Goal: Task Accomplishment & Management: Use online tool/utility

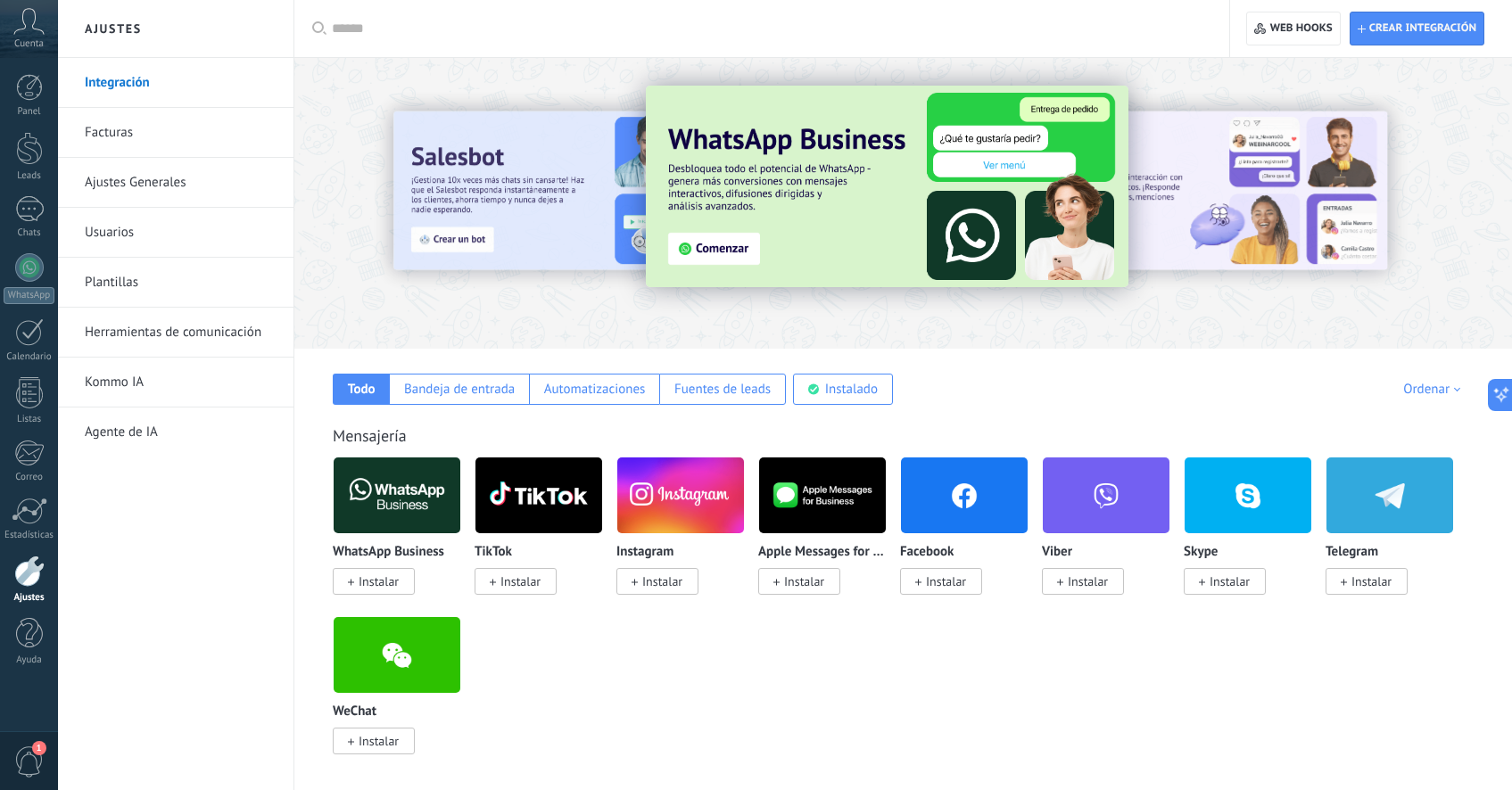
click at [17, 43] on span "Cuenta" at bounding box center [29, 44] width 30 height 12
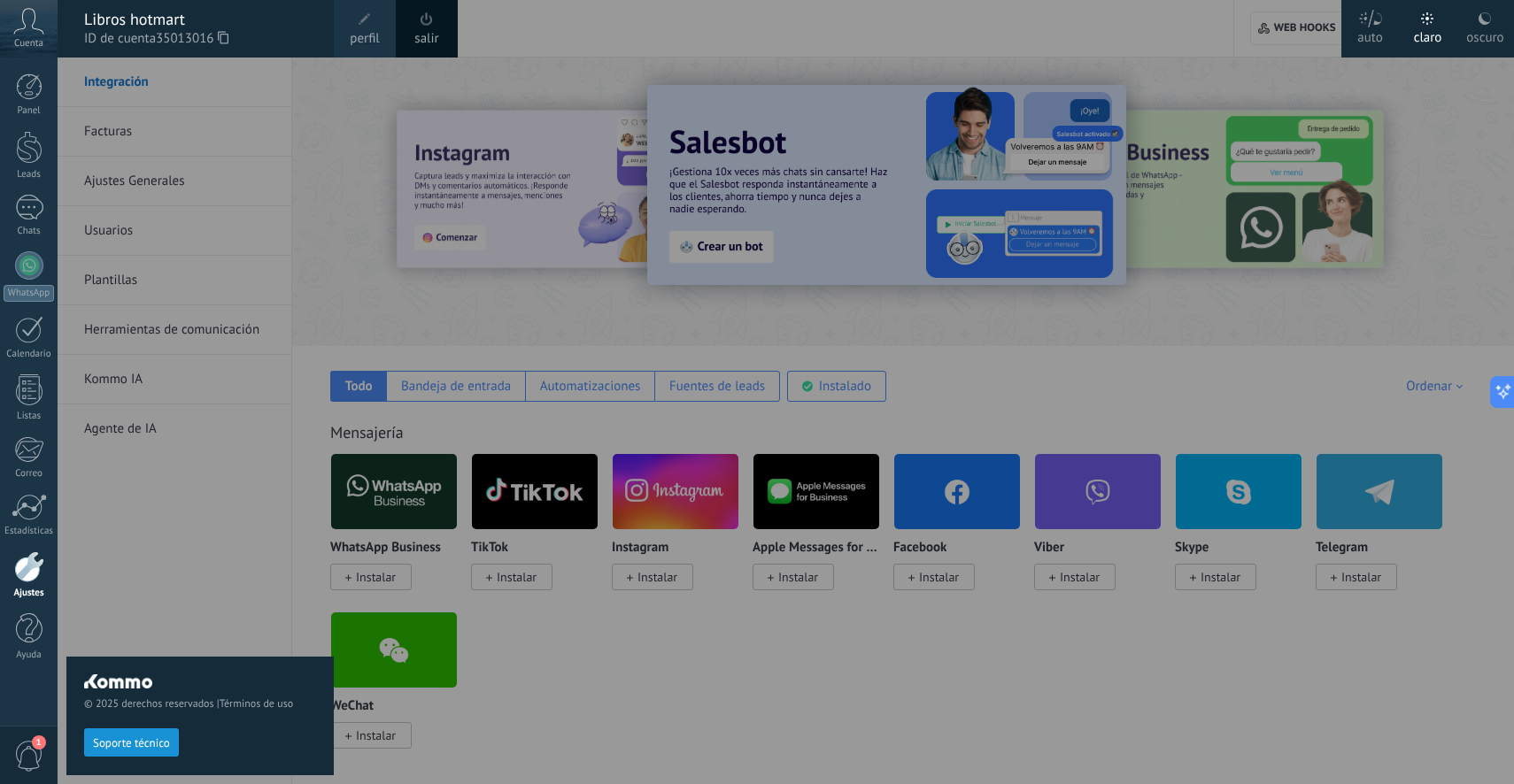
click at [34, 49] on span "Cuenta" at bounding box center [29, 43] width 29 height 12
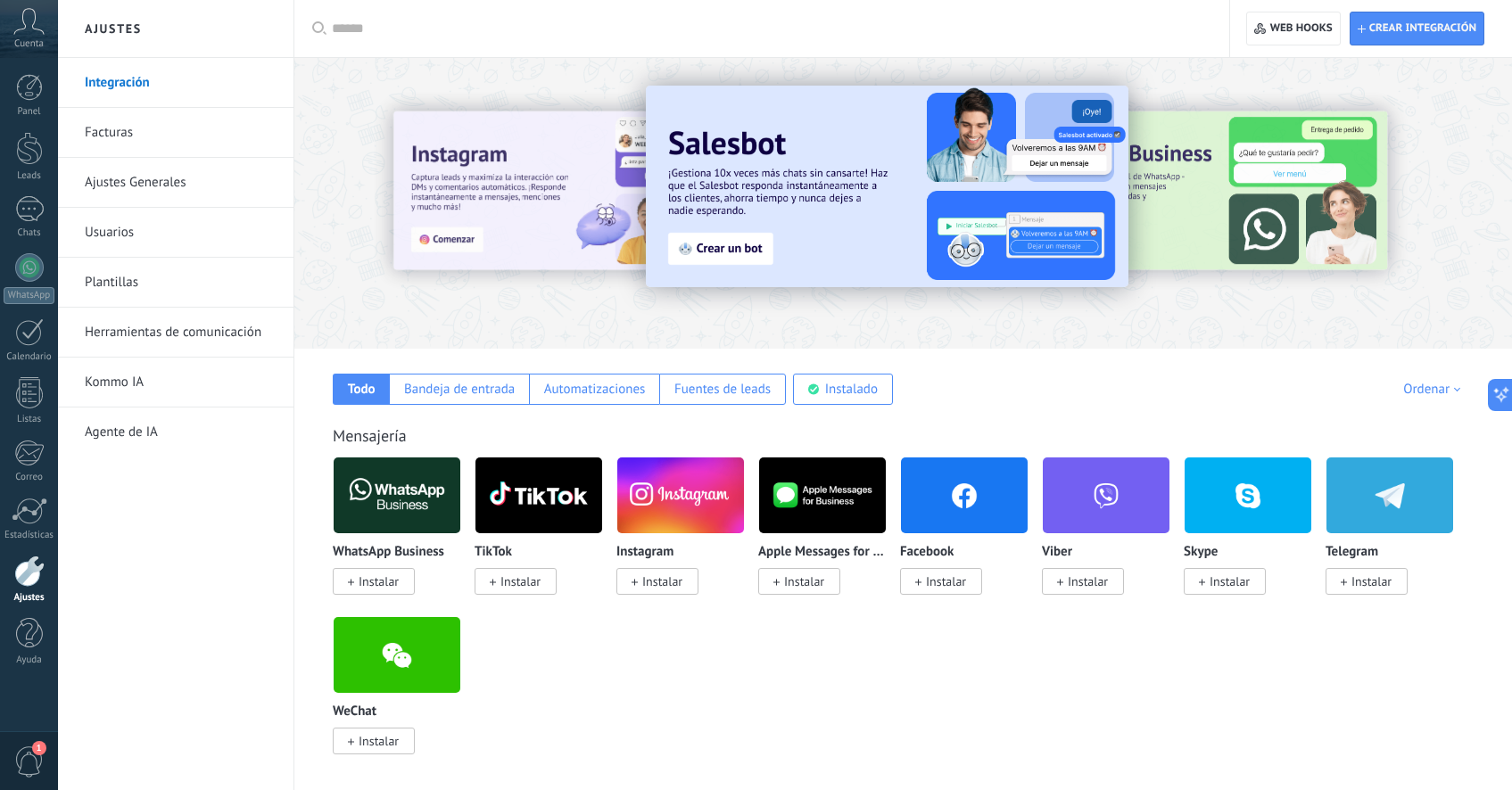
click at [32, 35] on div "Cuenta" at bounding box center [29, 29] width 58 height 58
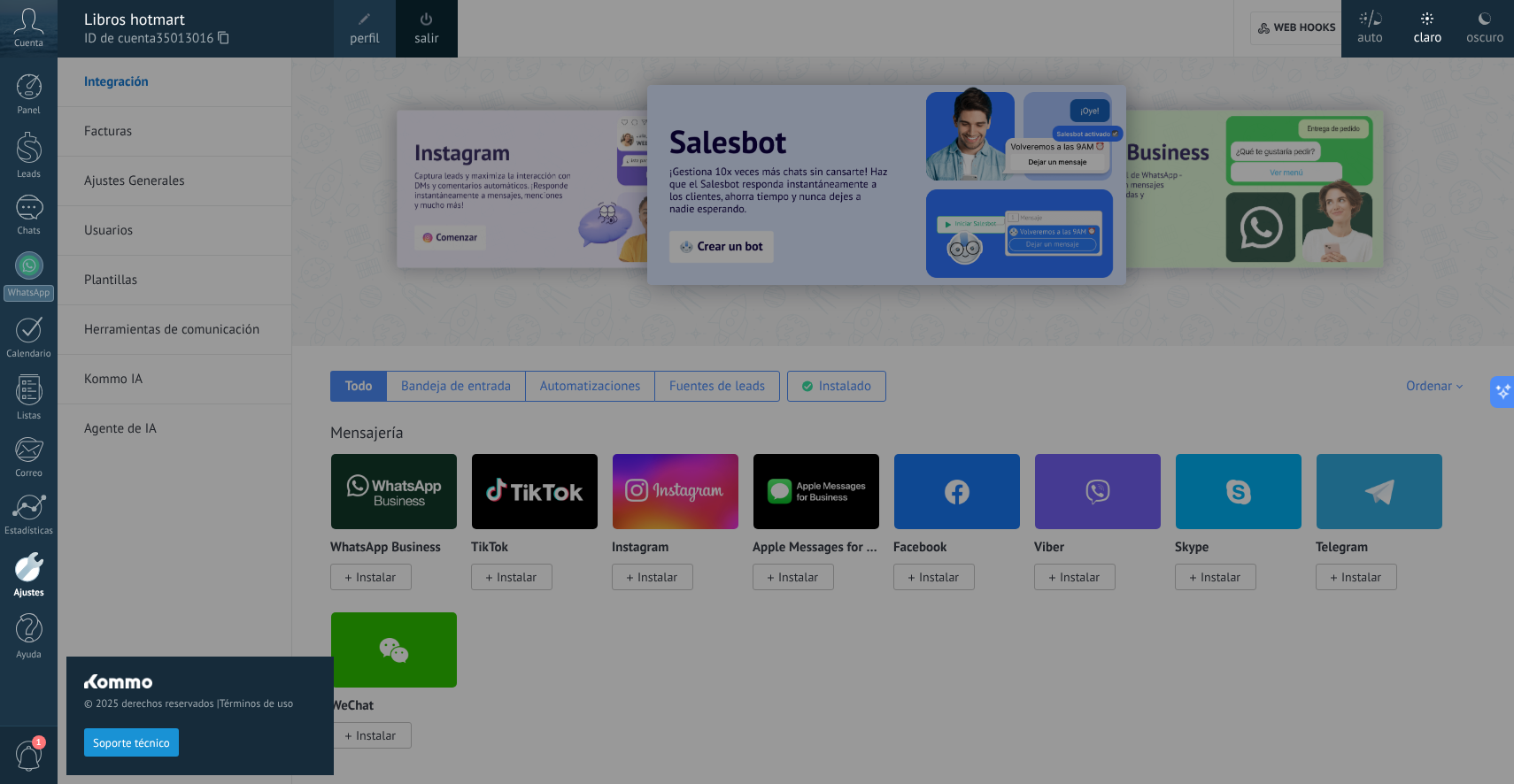
click at [161, 40] on span "35013016" at bounding box center [191, 39] width 73 height 19
click at [367, 27] on span at bounding box center [364, 19] width 19 height 19
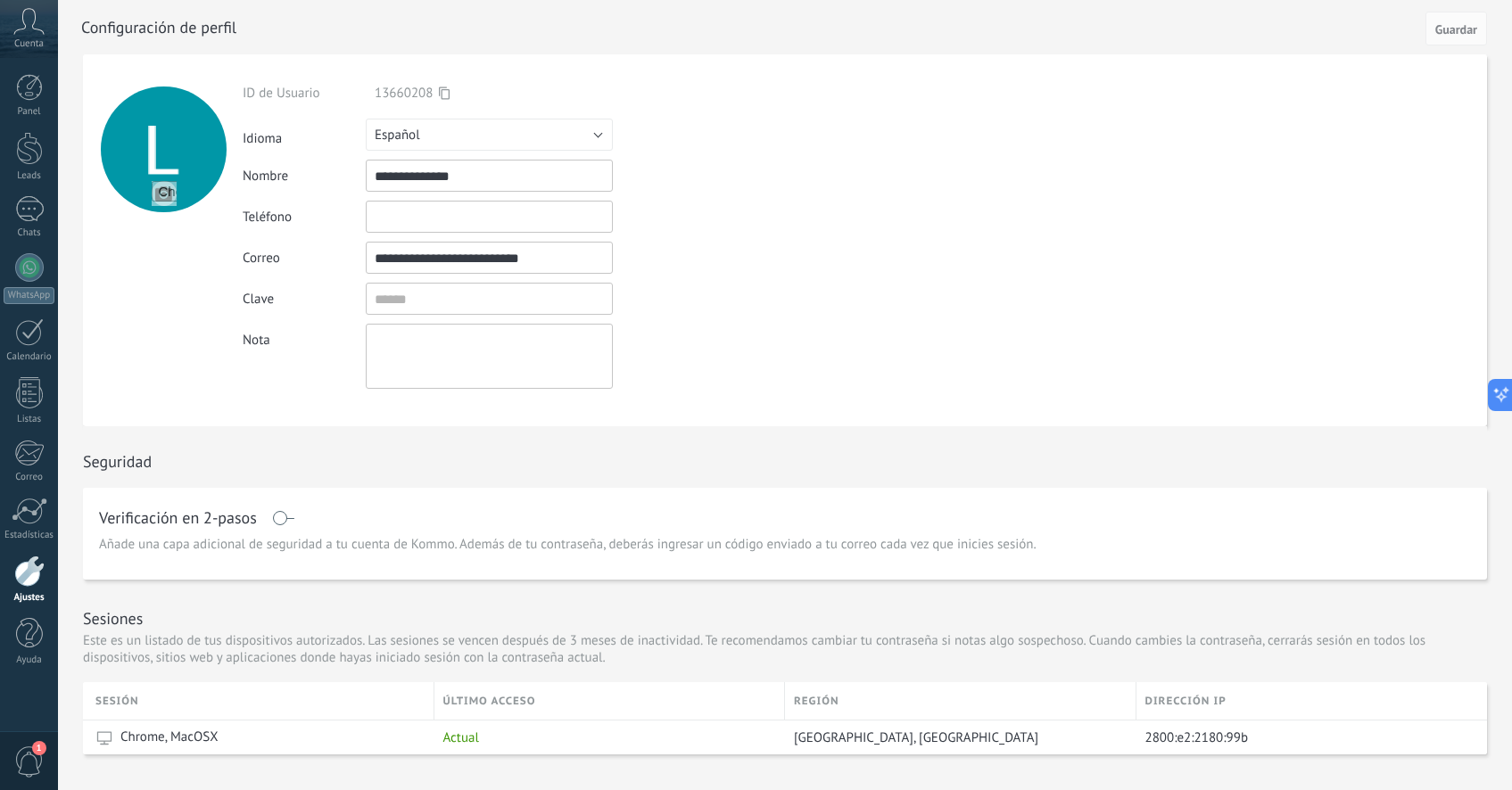
scroll to position [4, 0]
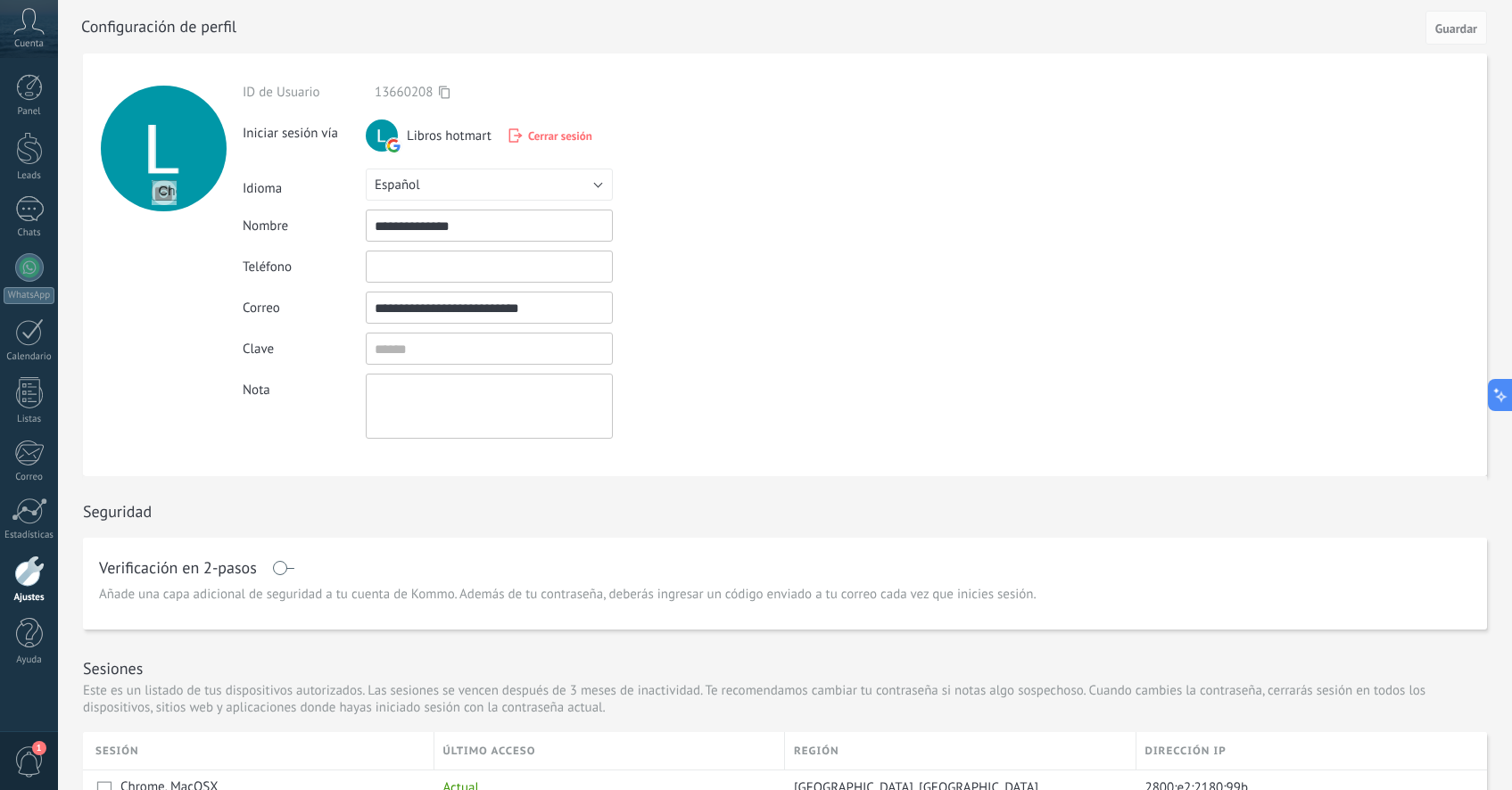
click at [432, 297] on input "**********" at bounding box center [489, 307] width 247 height 32
click at [416, 359] on input "textbox" at bounding box center [489, 349] width 247 height 32
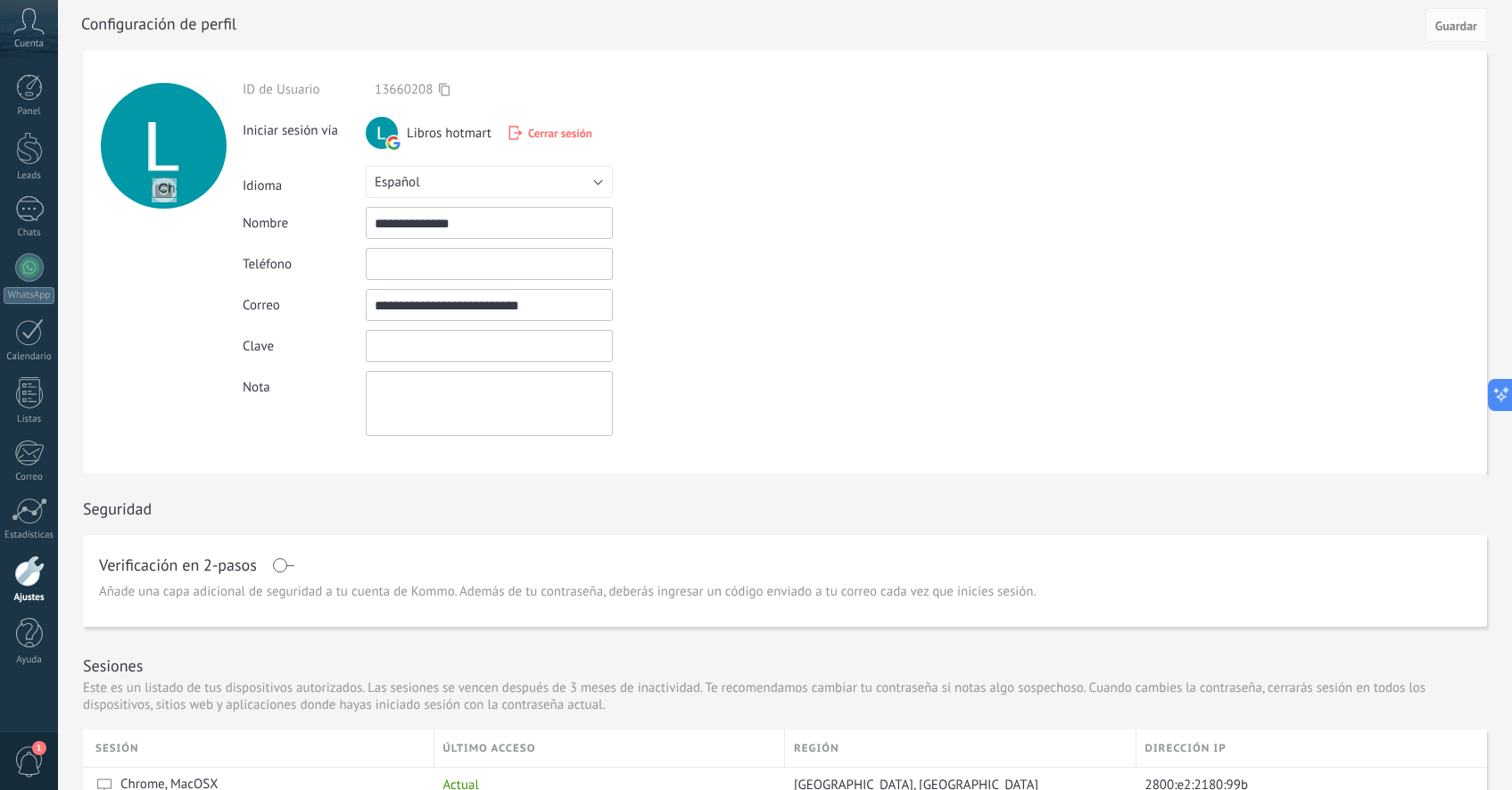
scroll to position [7, 0]
click at [22, 5] on div "Cuenta" at bounding box center [29, 29] width 58 height 58
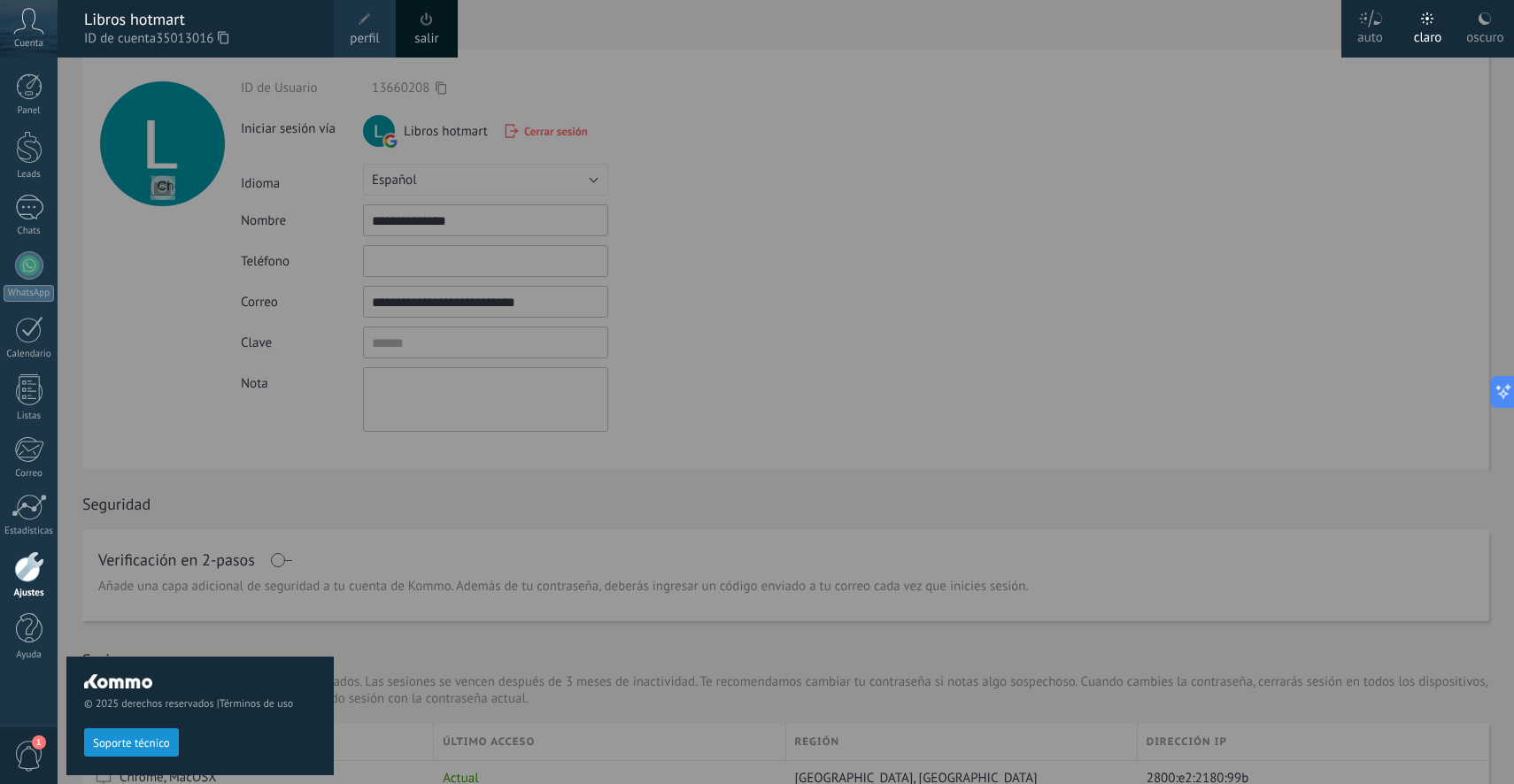
click at [106, 632] on div "© 2025 derechos reservados | Términos de uso Soporte técnico" at bounding box center [200, 421] width 267 height 727
click at [17, 567] on div at bounding box center [29, 567] width 30 height 31
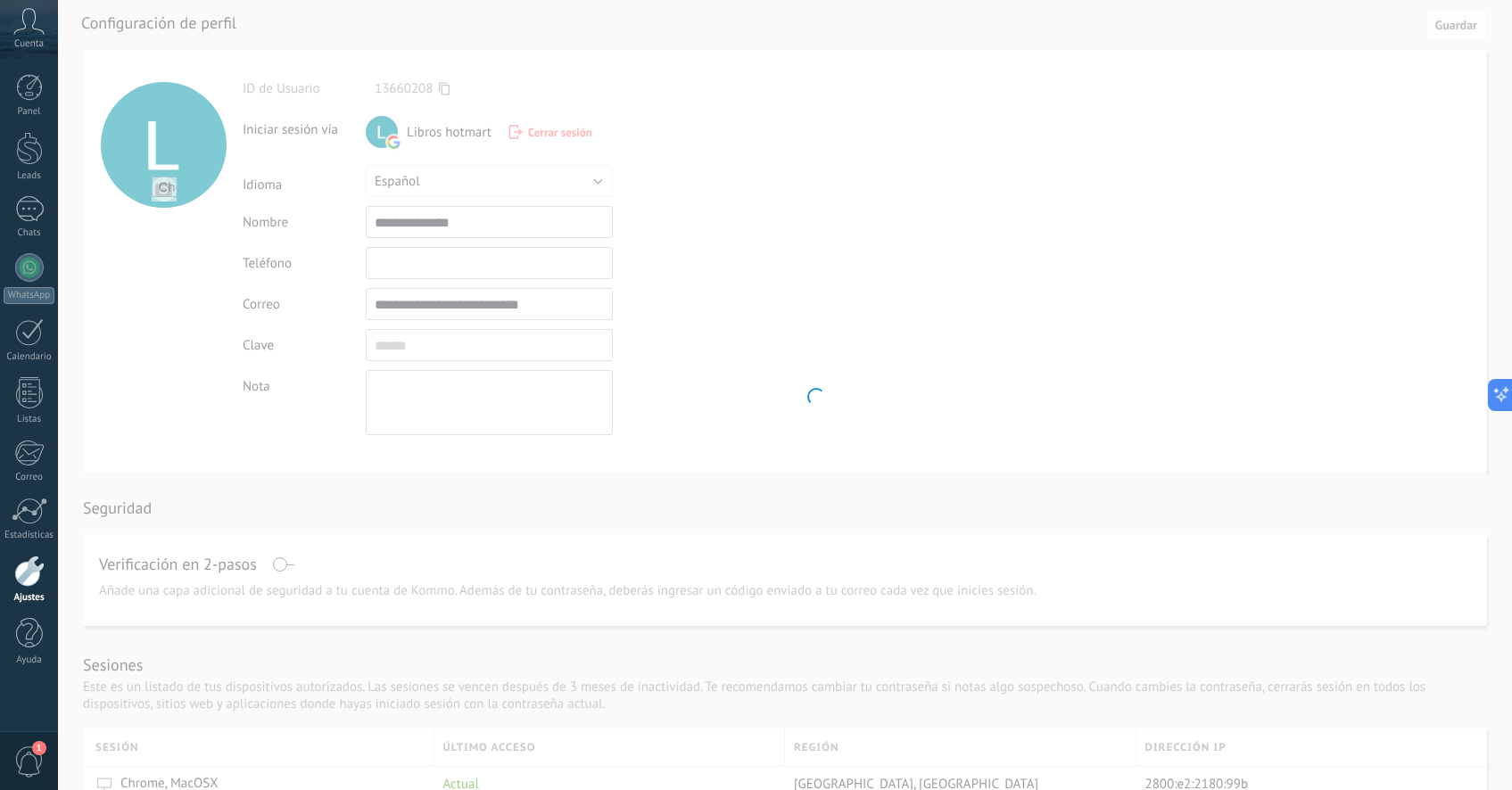
click at [25, 571] on div at bounding box center [29, 571] width 31 height 32
click at [21, 23] on icon at bounding box center [29, 21] width 32 height 27
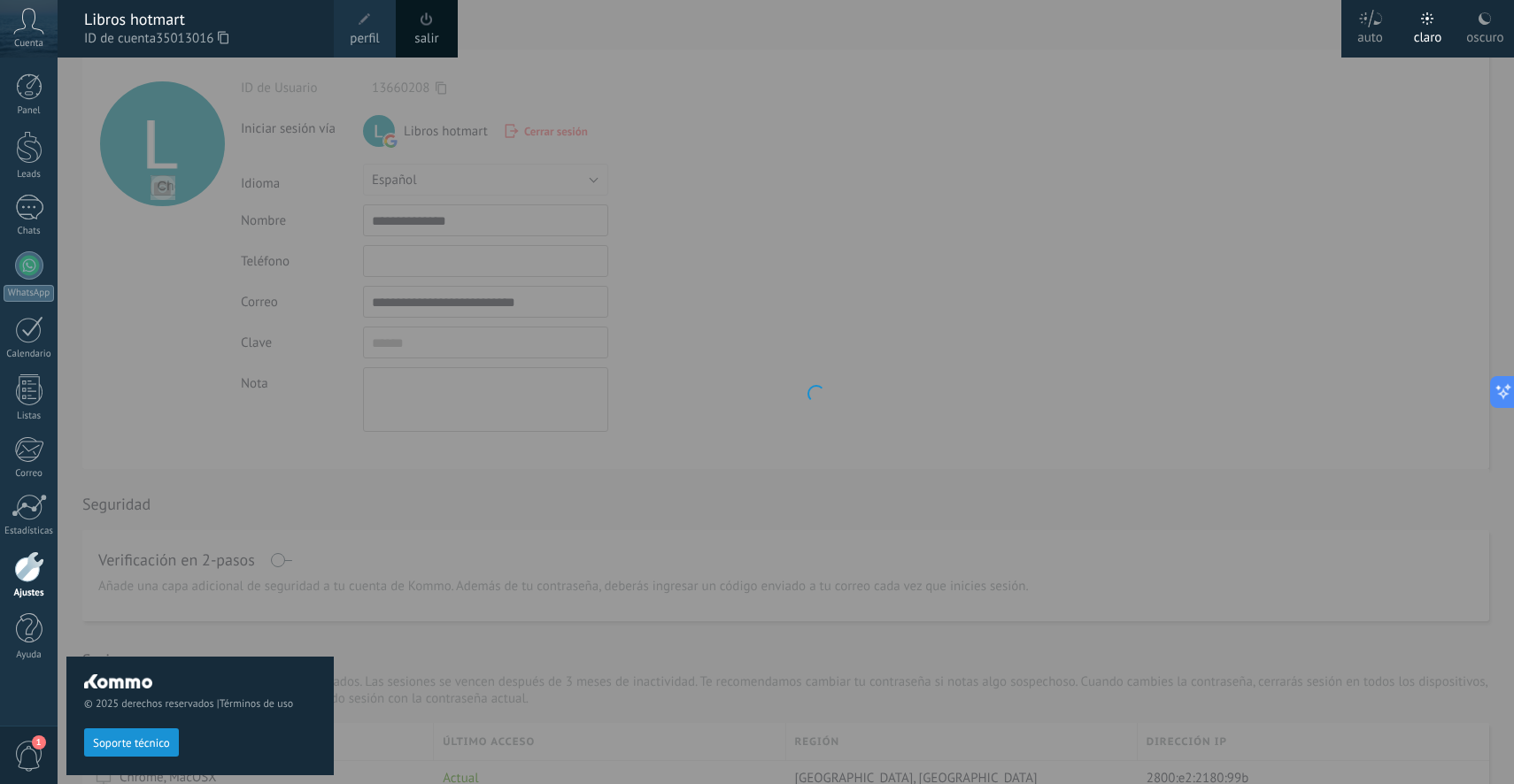
click at [815, 136] on div at bounding box center [815, 392] width 1514 height 784
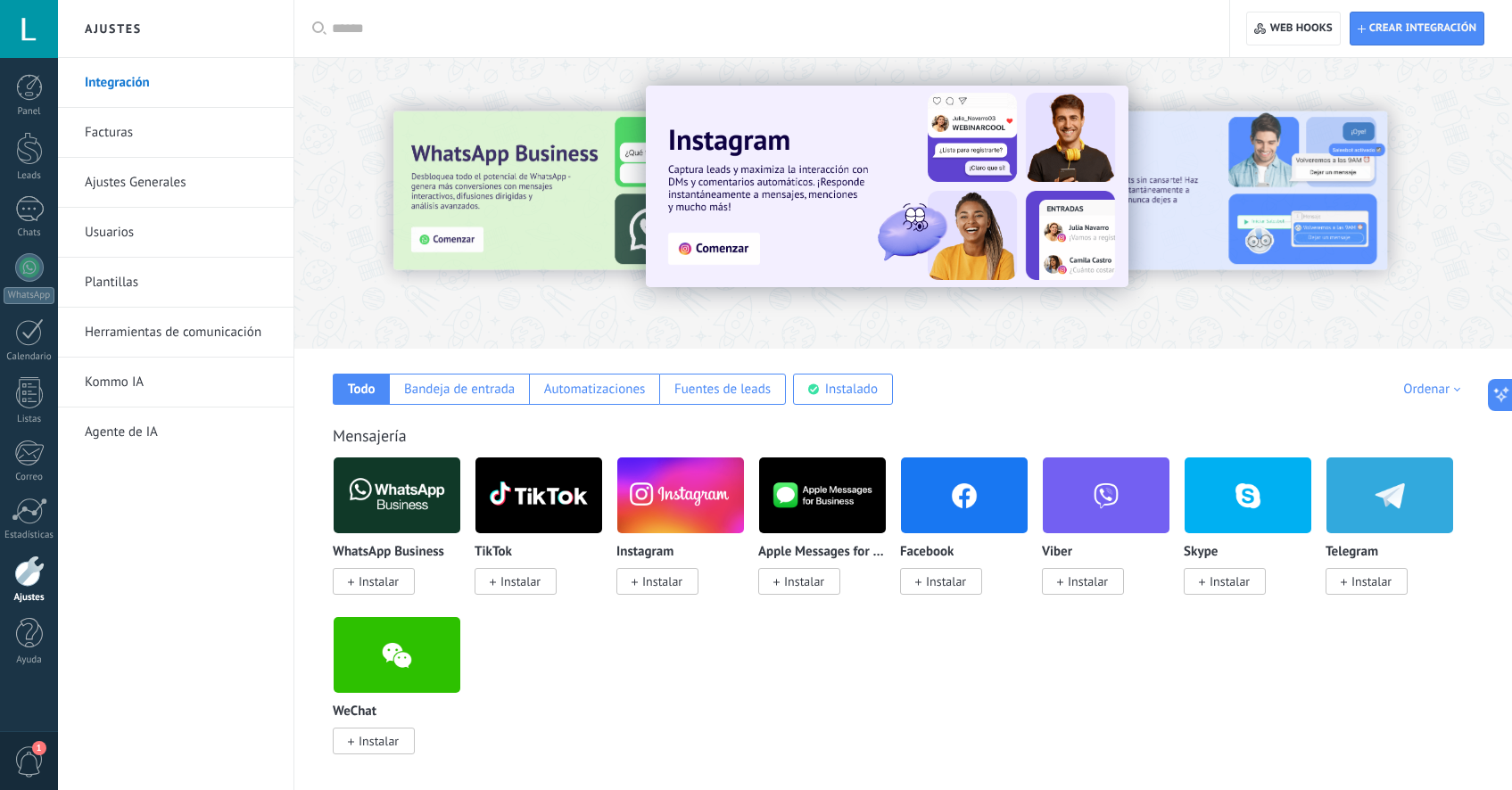
click at [25, 569] on div at bounding box center [29, 571] width 31 height 32
click at [517, 587] on span "Instalar" at bounding box center [520, 580] width 40 height 16
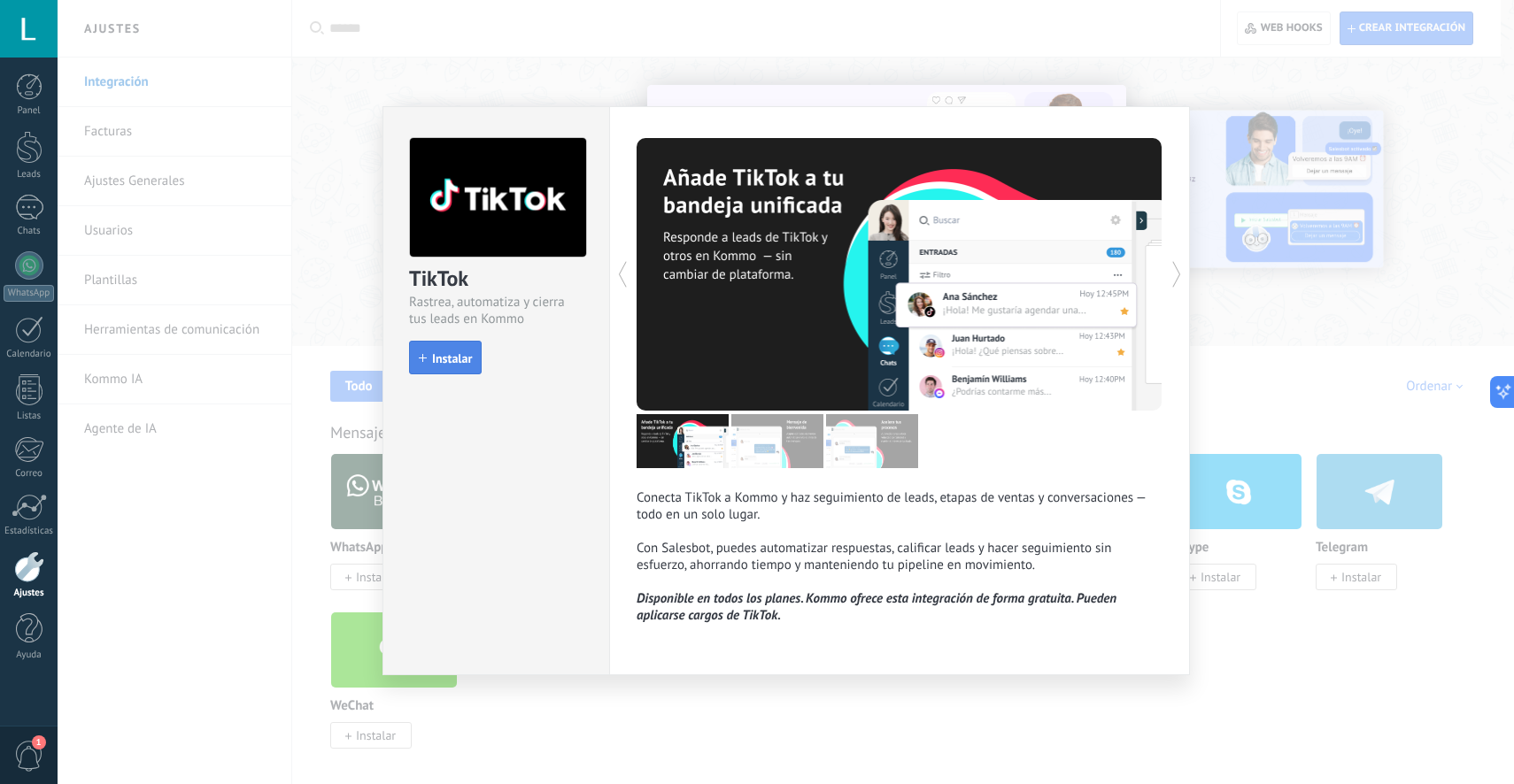
click at [433, 352] on span "Instalar" at bounding box center [451, 358] width 40 height 12
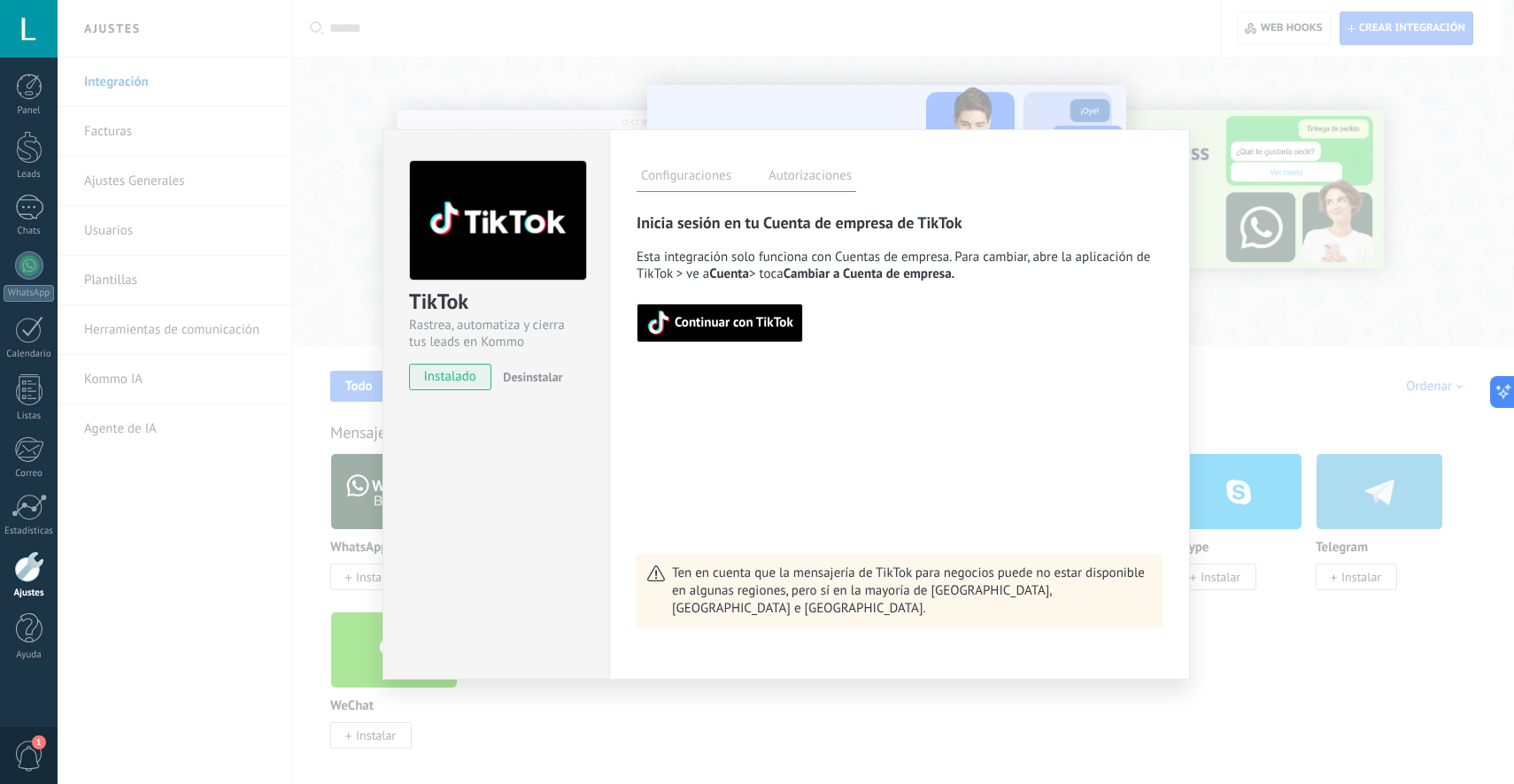
click at [761, 306] on button "Continuar con TikTok" at bounding box center [719, 323] width 167 height 39
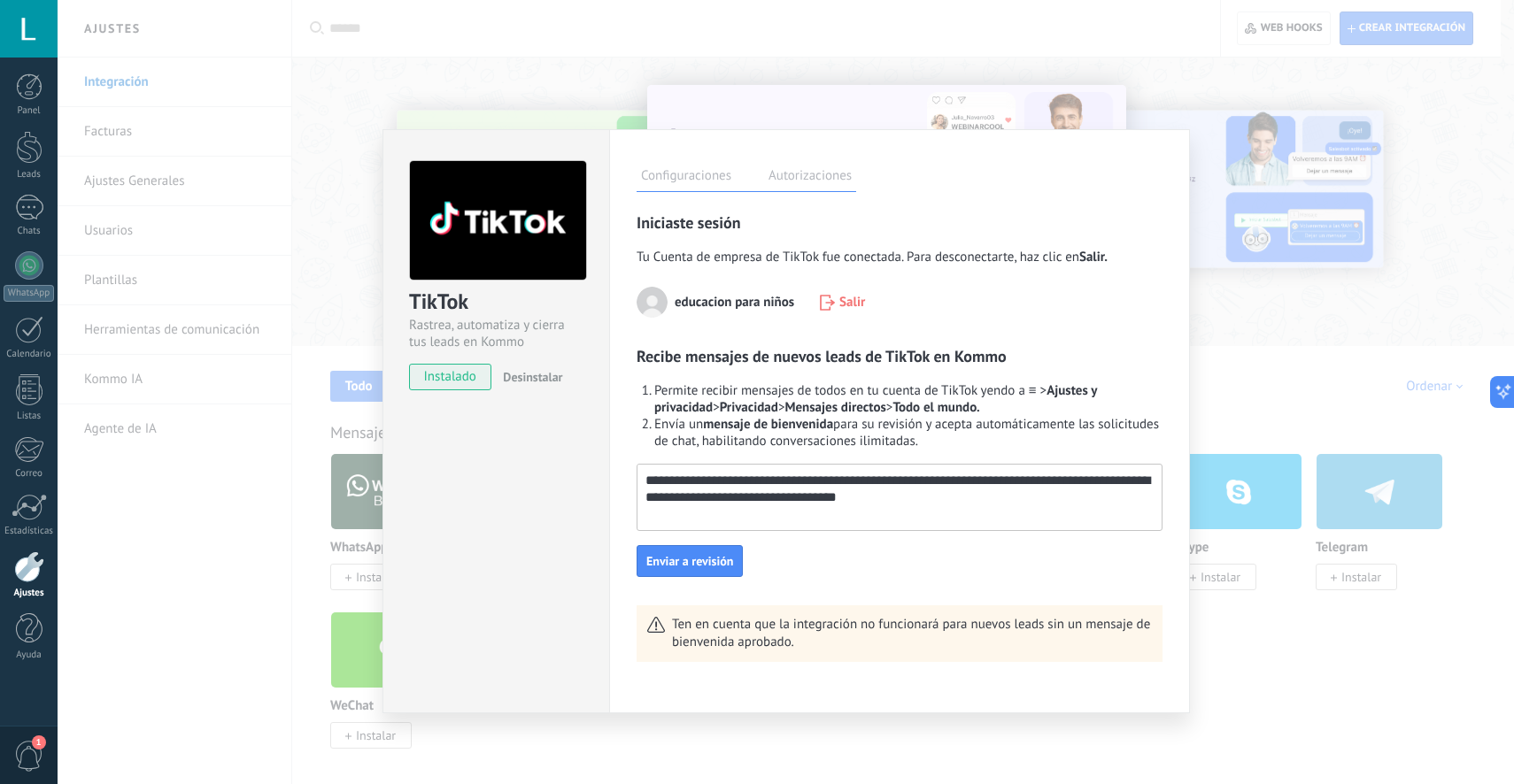
click at [353, 347] on div "TikTok Rastrea, automatiza y cierra tus leads en Kommo instalado Desinstalar Co…" at bounding box center [786, 392] width 1456 height 784
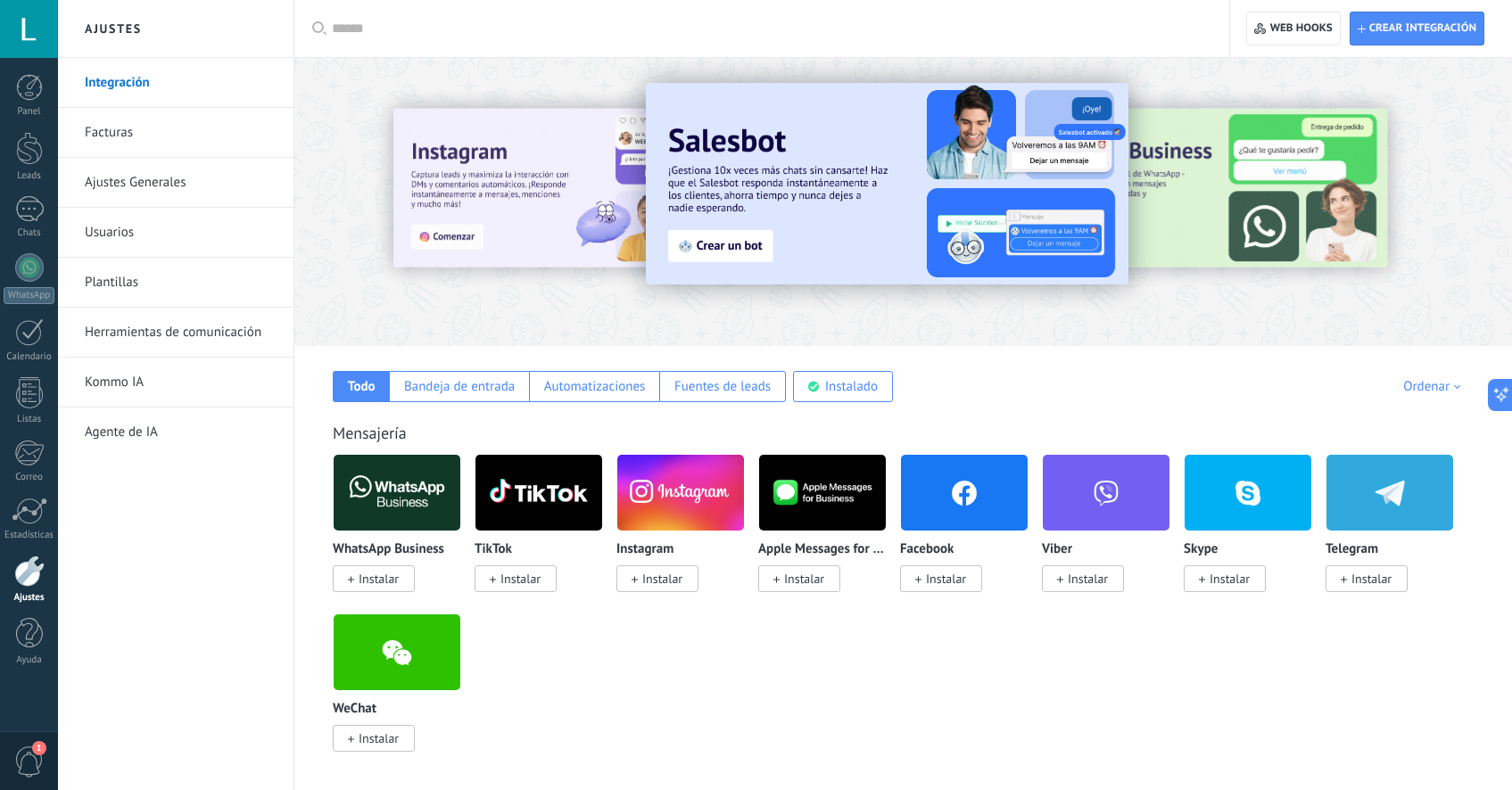
scroll to position [4, 0]
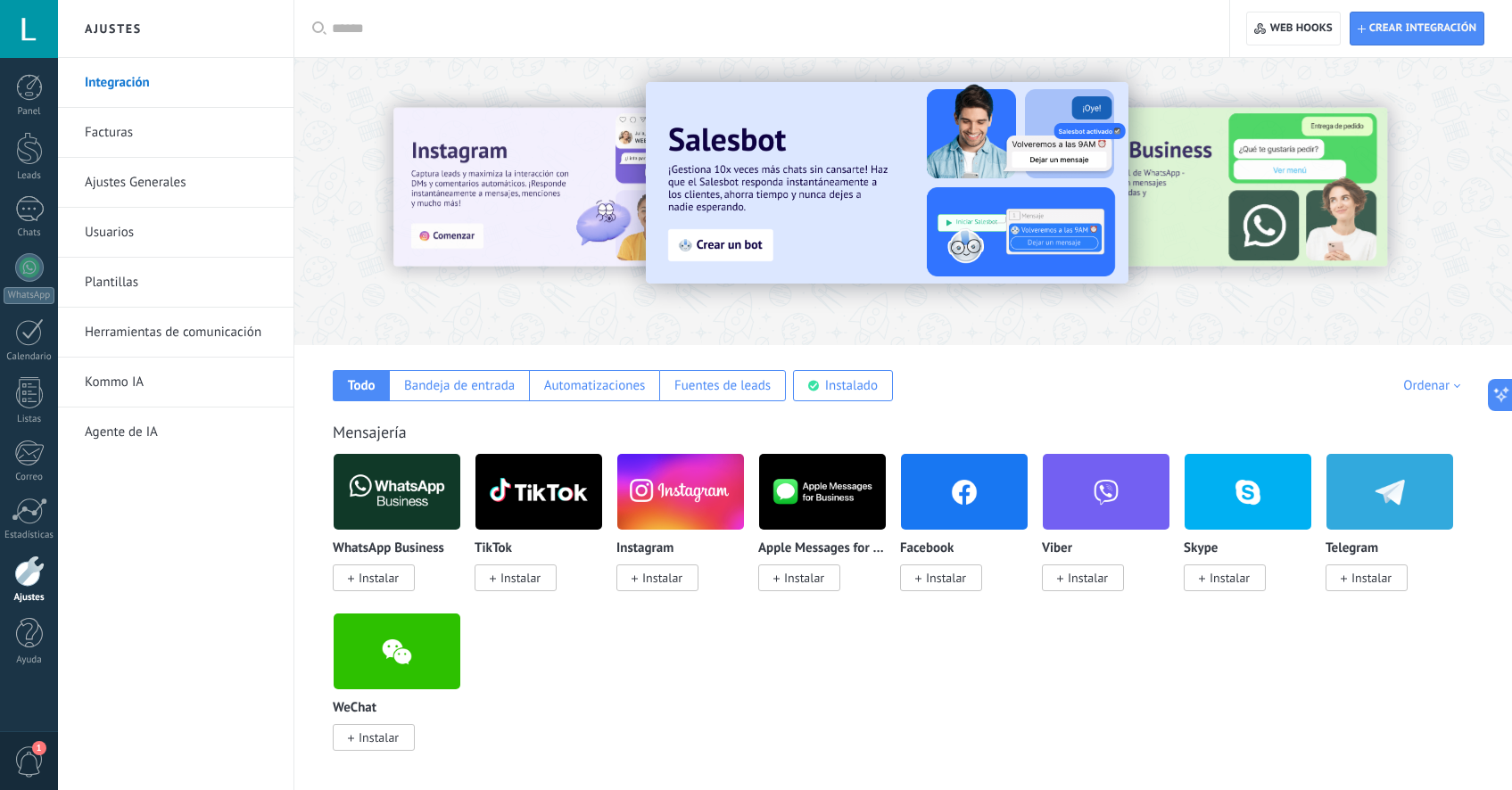
click at [360, 32] on input "text" at bounding box center [768, 29] width 873 height 19
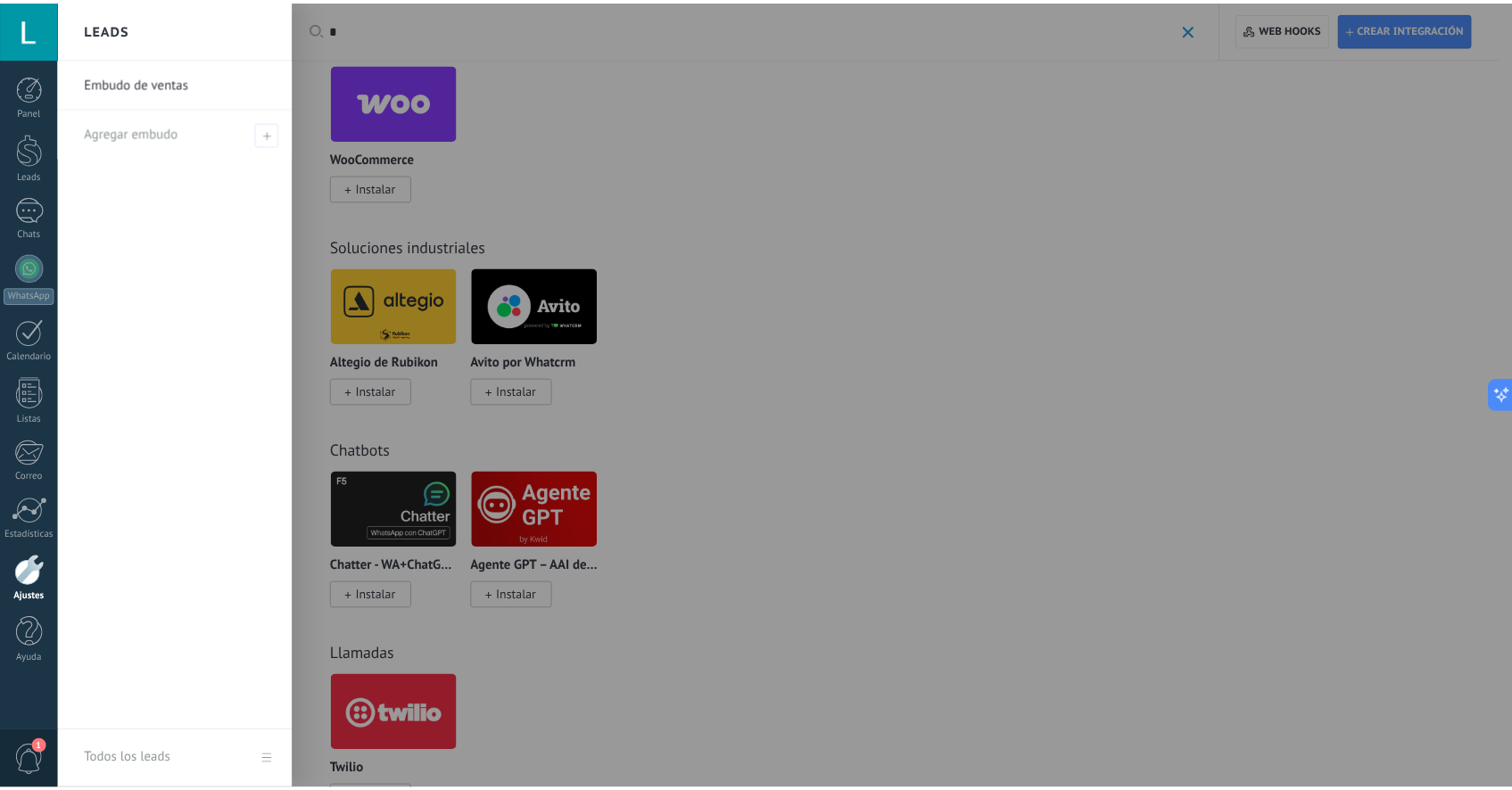
scroll to position [956, 0]
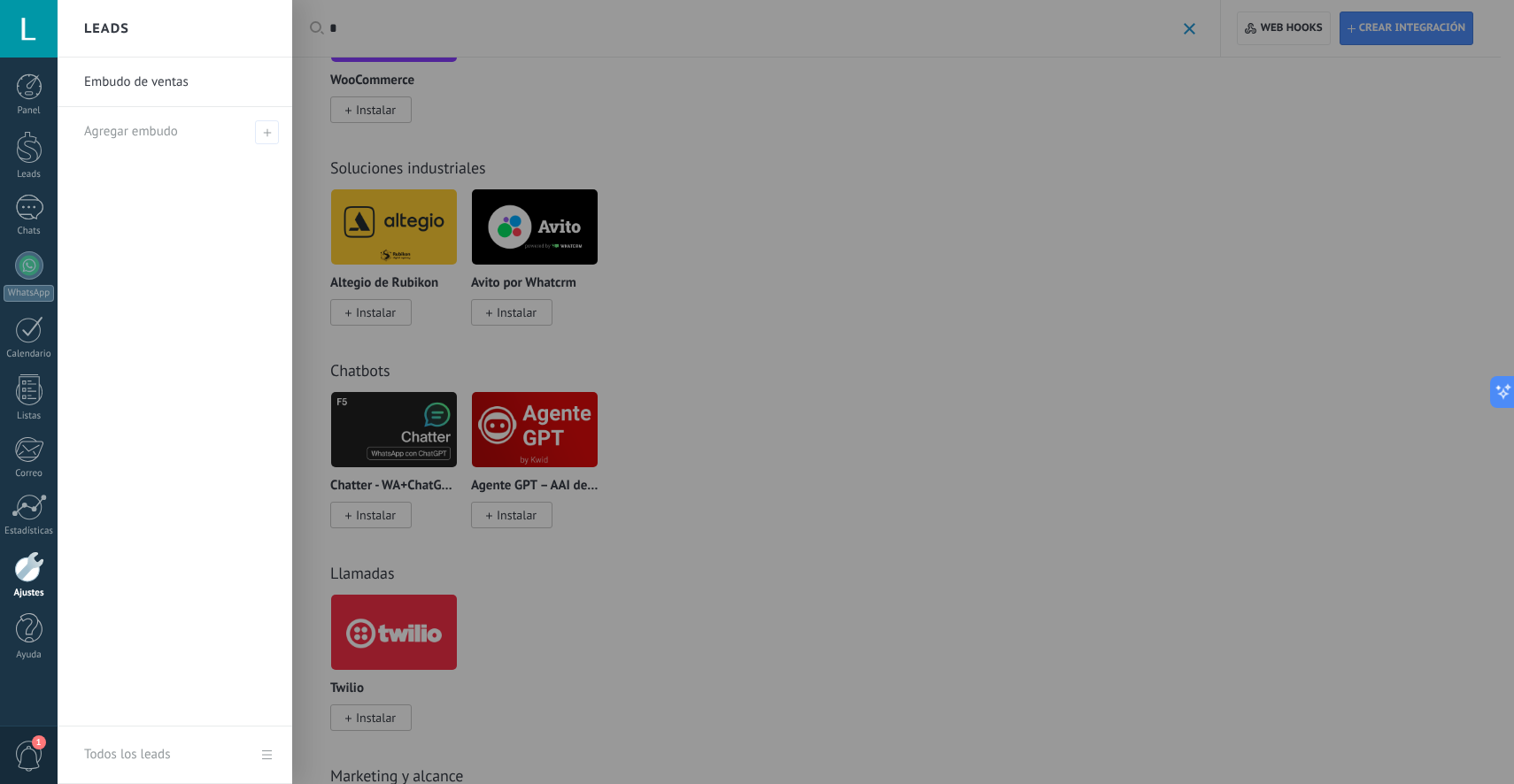
type input "*"
click at [942, 414] on div at bounding box center [815, 392] width 1514 height 784
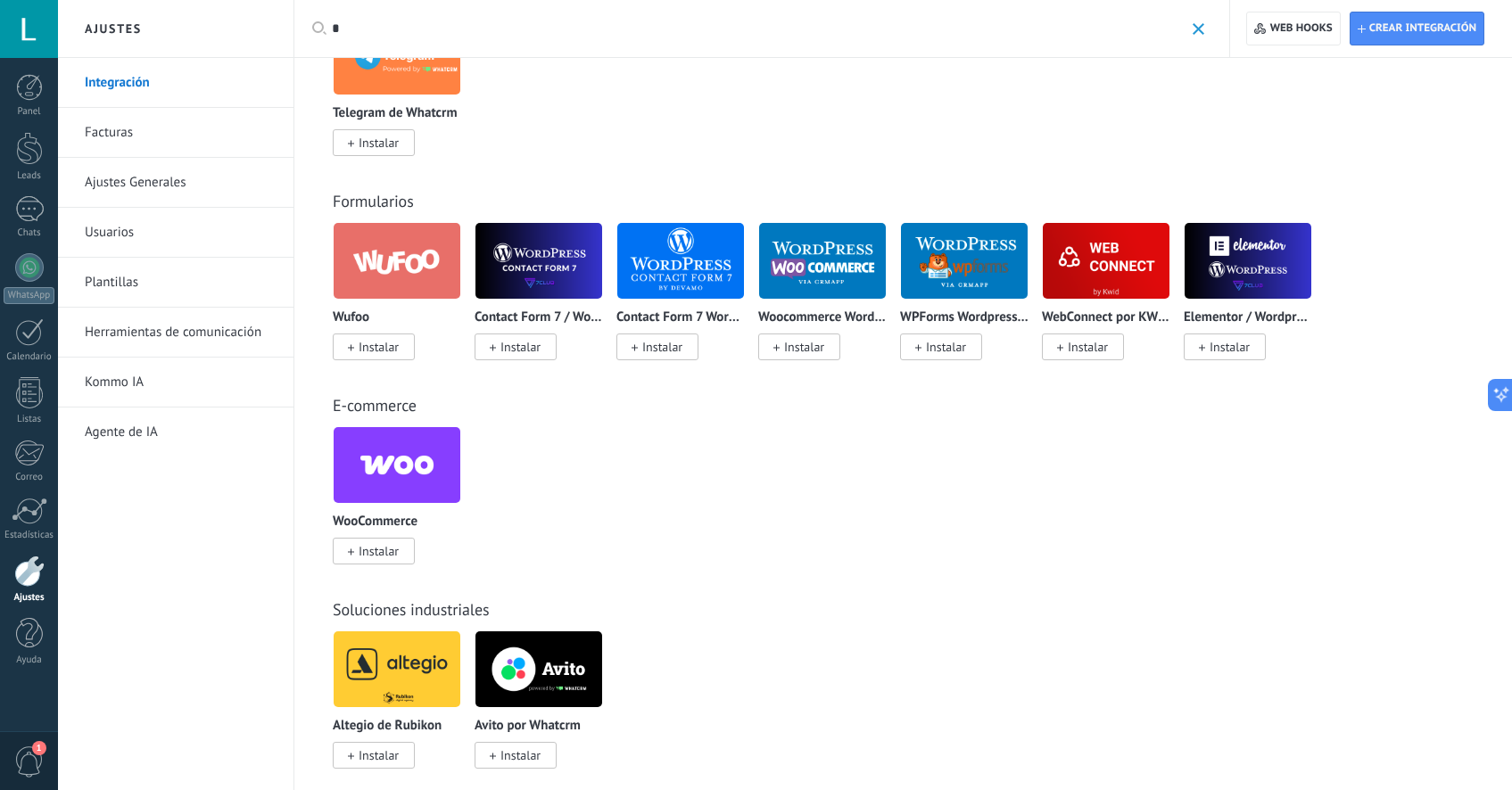
scroll to position [0, 0]
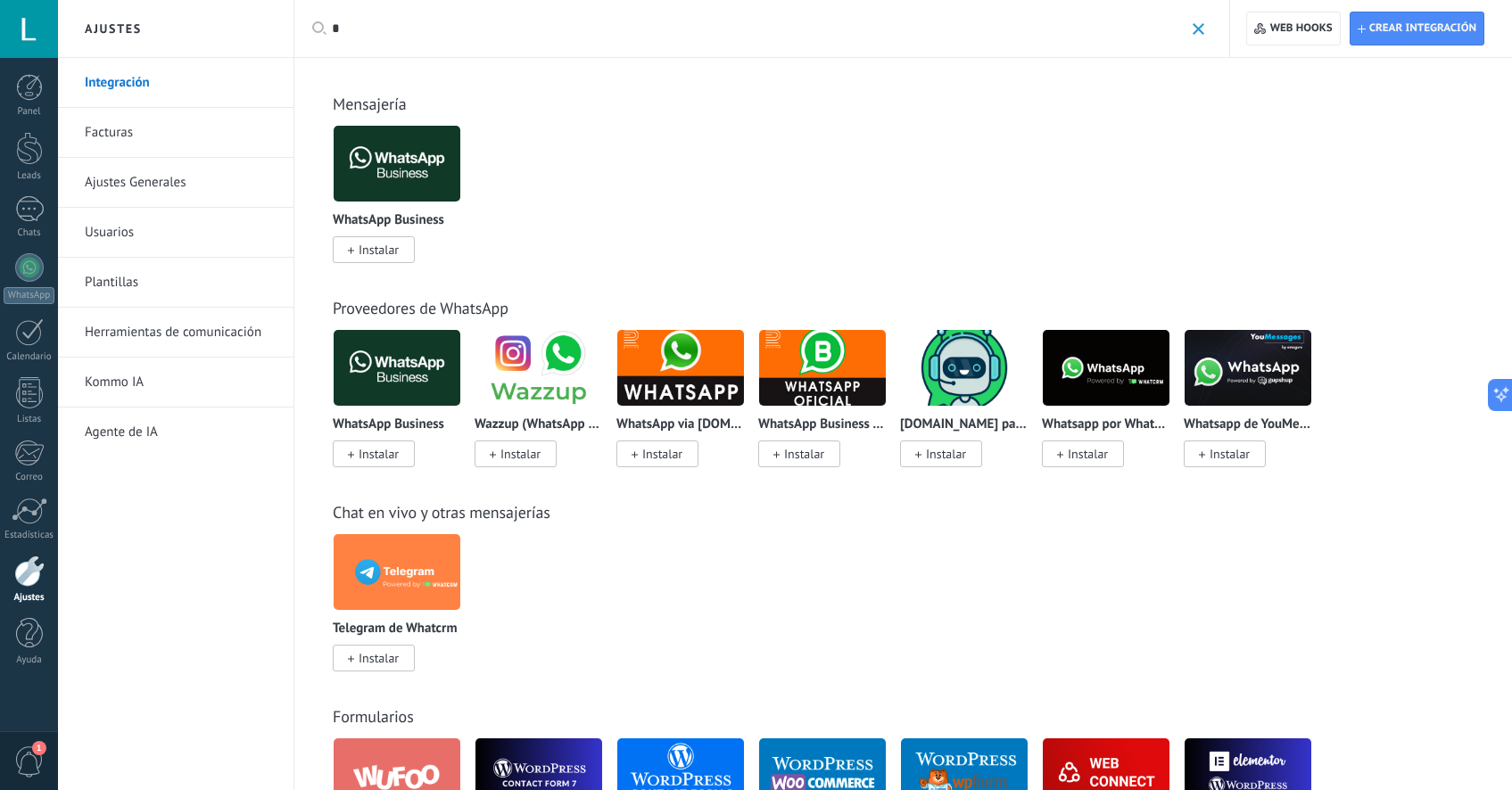
click at [399, 33] on input "*" at bounding box center [758, 29] width 852 height 19
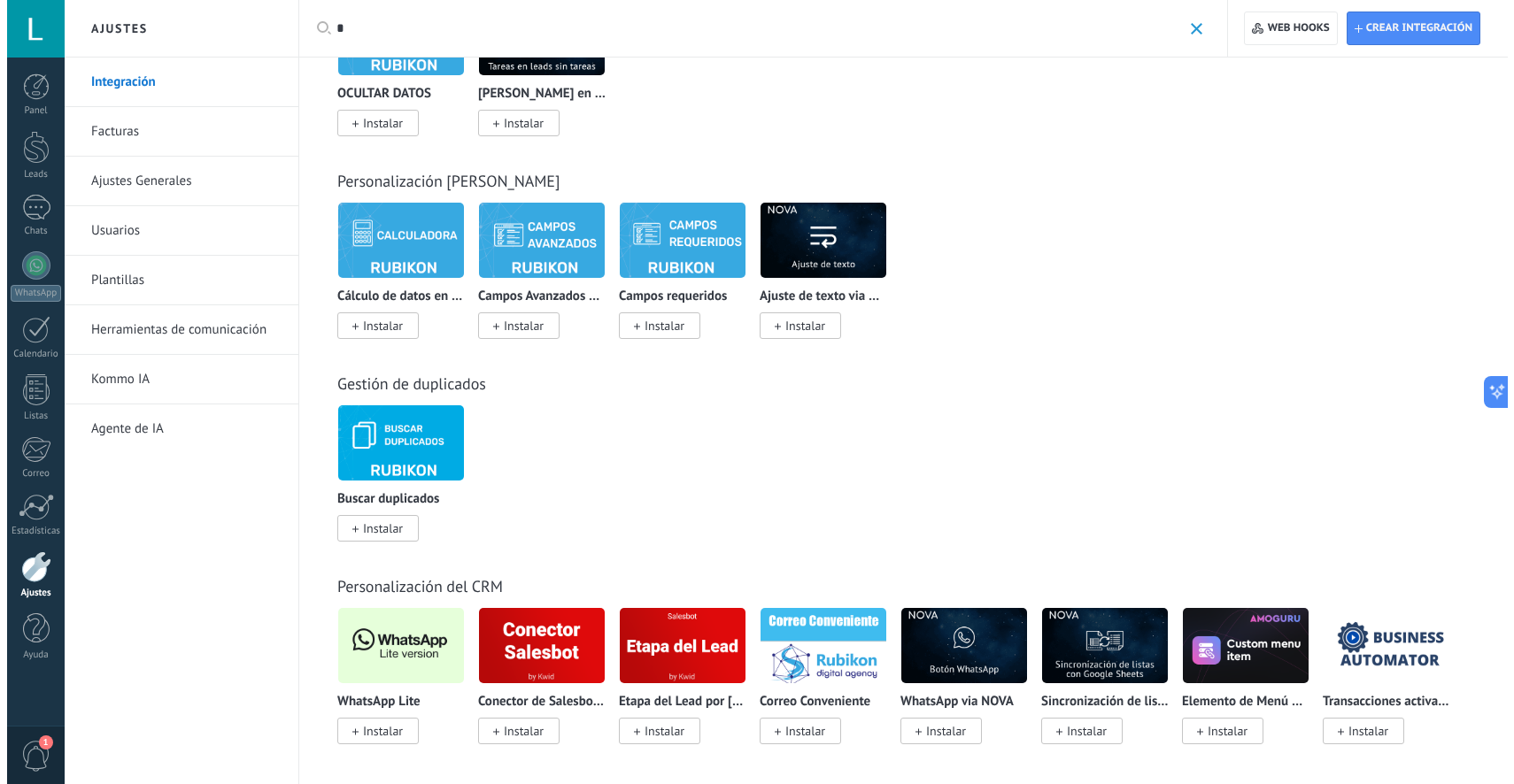
scroll to position [2778, 0]
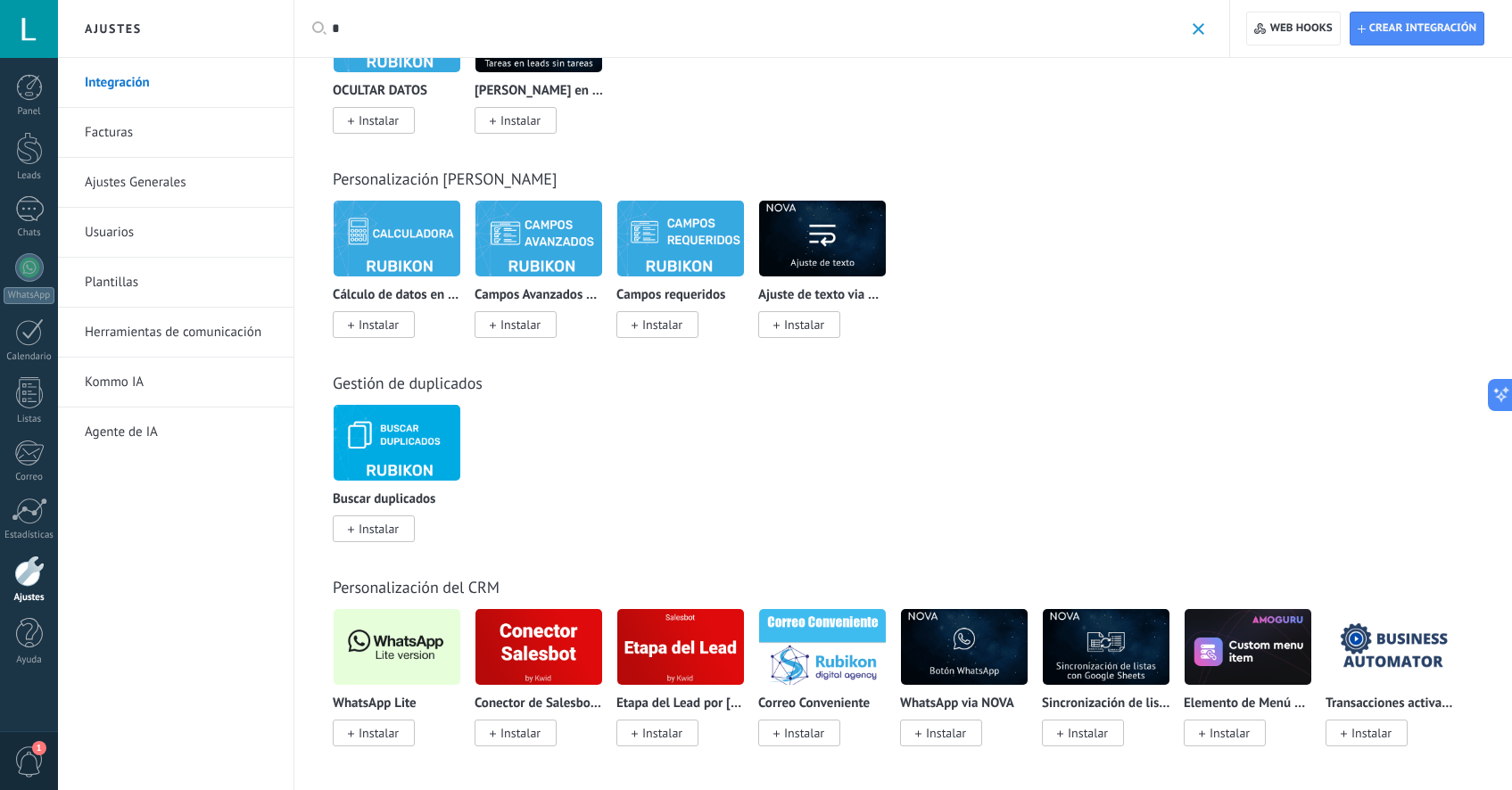
click at [385, 732] on span "Instalar" at bounding box center [378, 733] width 40 height 16
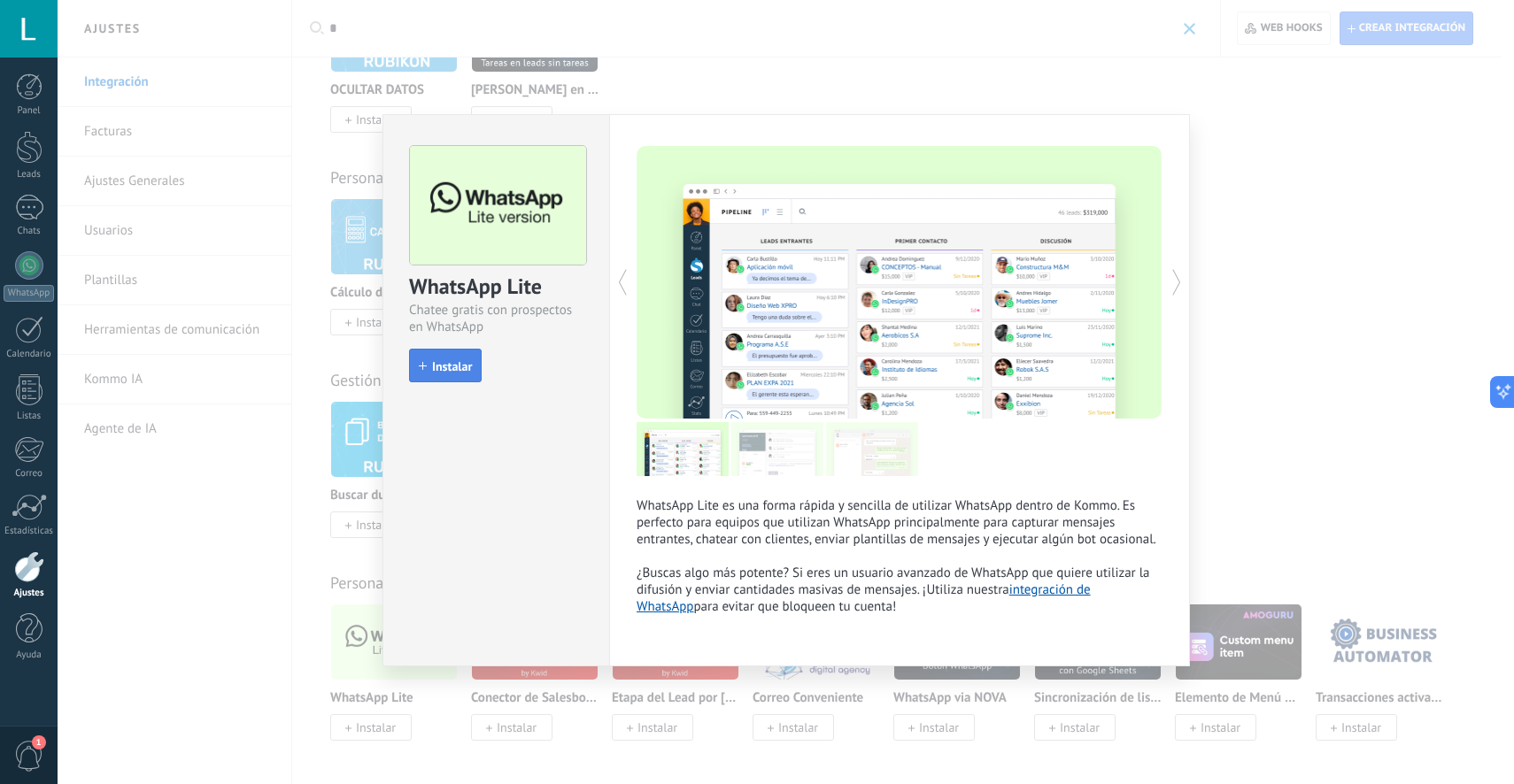
click at [469, 373] on span "Instalar" at bounding box center [451, 365] width 40 height 12
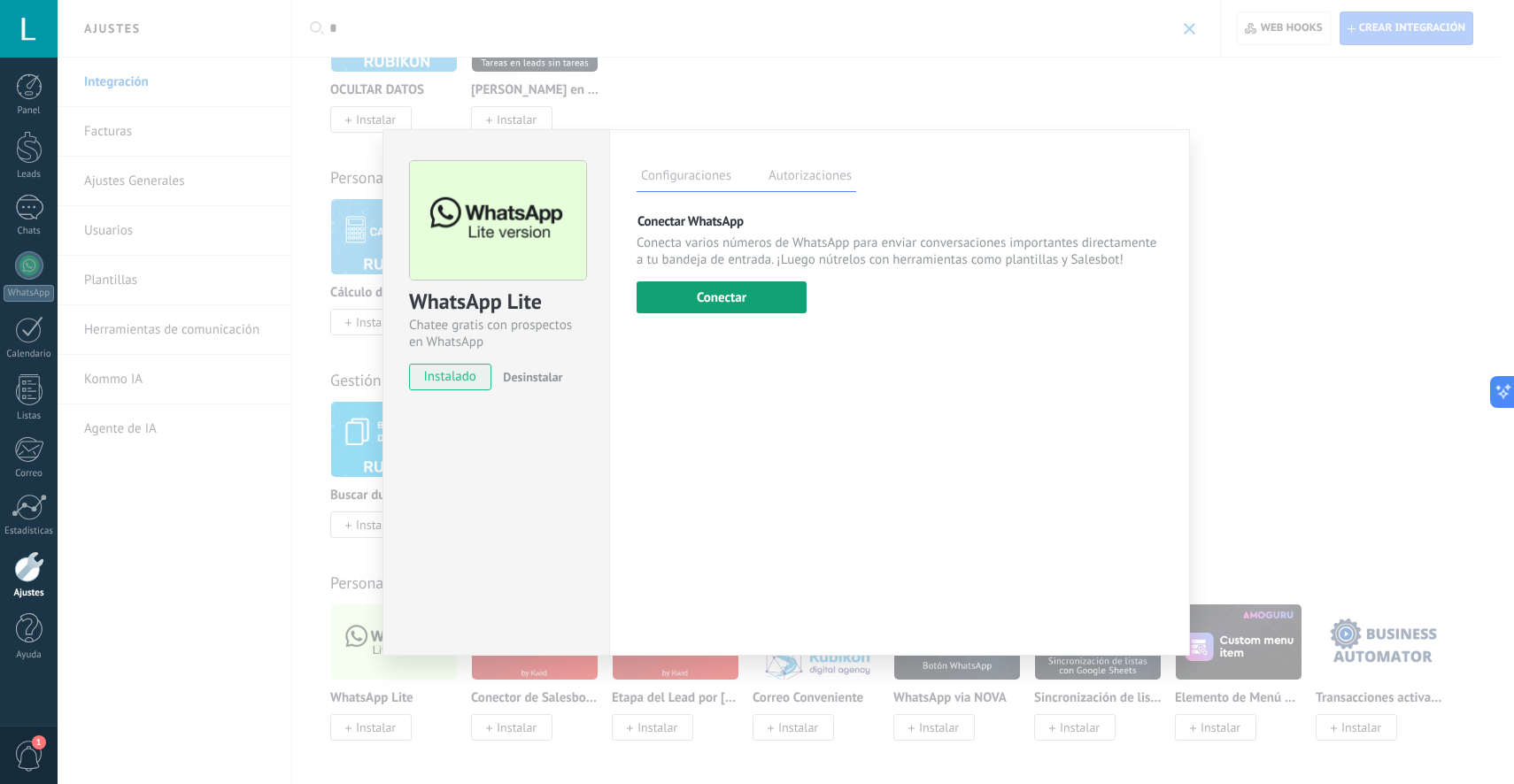
click at [662, 289] on button "Conectar" at bounding box center [721, 297] width 170 height 32
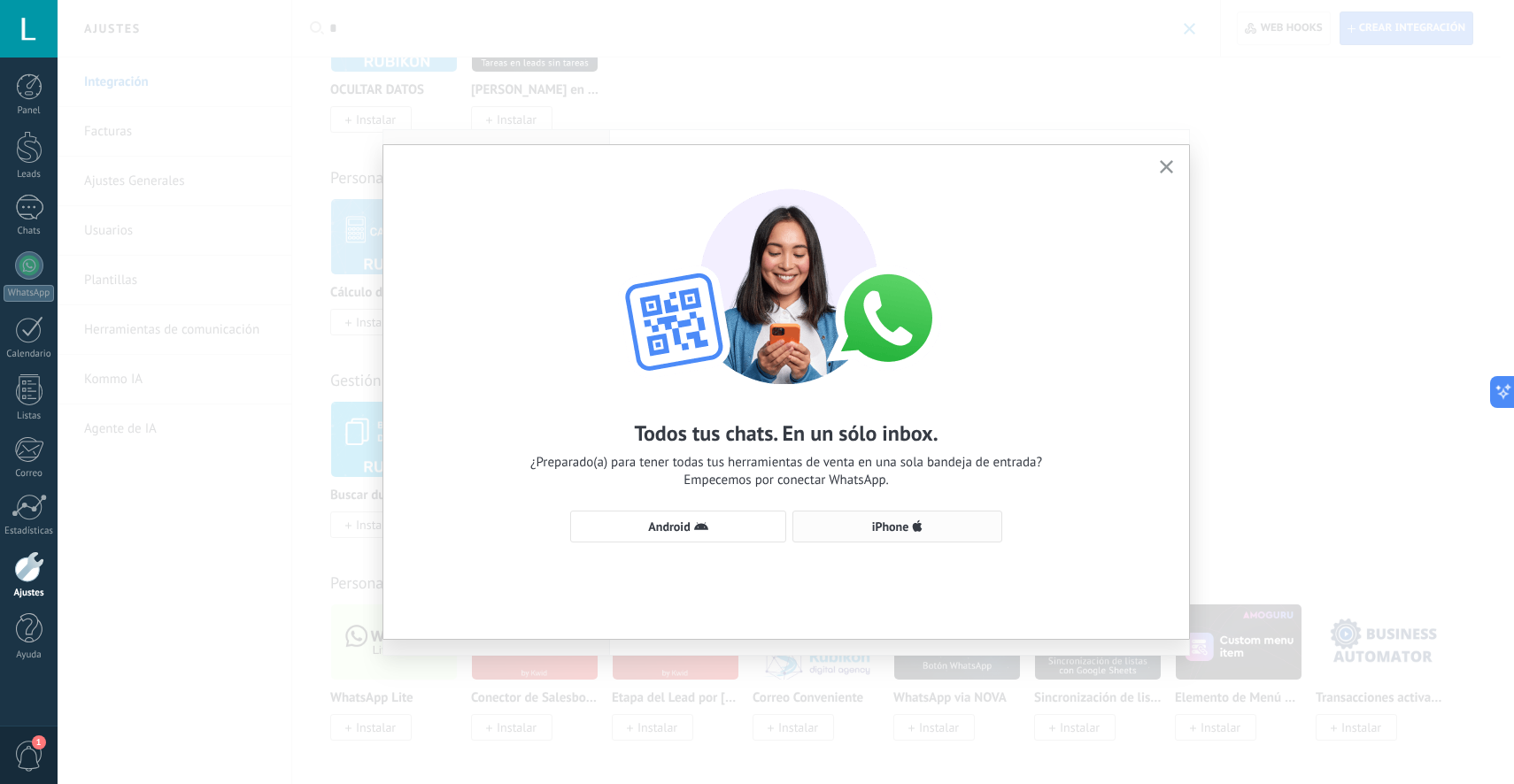
click at [853, 536] on button "iPhone" at bounding box center [897, 526] width 210 height 32
